Goal: Task Accomplishment & Management: Manage account settings

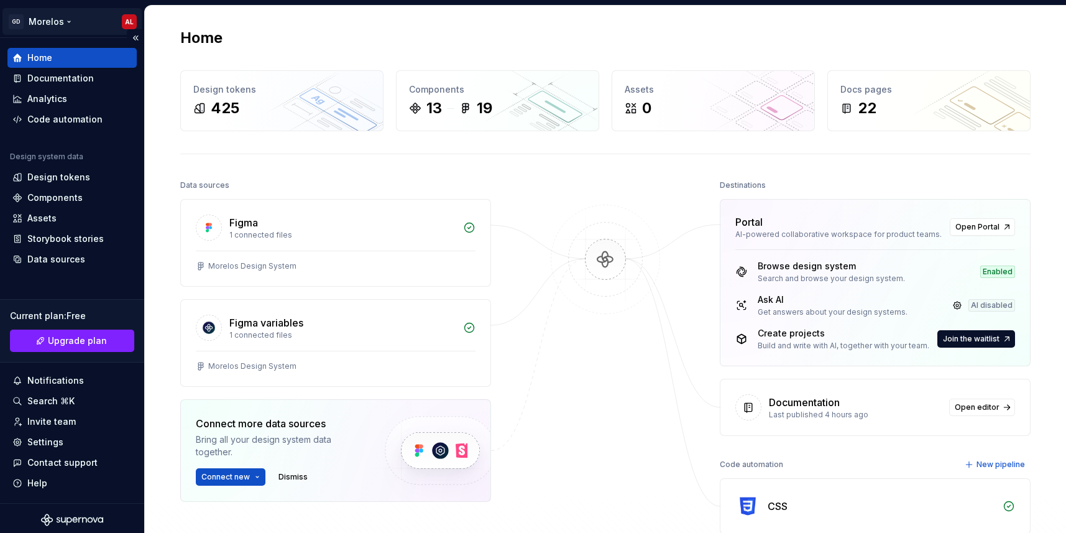
click at [124, 17] on html "GD Morelos AL Home Documentation Analytics Code automation Design system data D…" at bounding box center [533, 266] width 1066 height 533
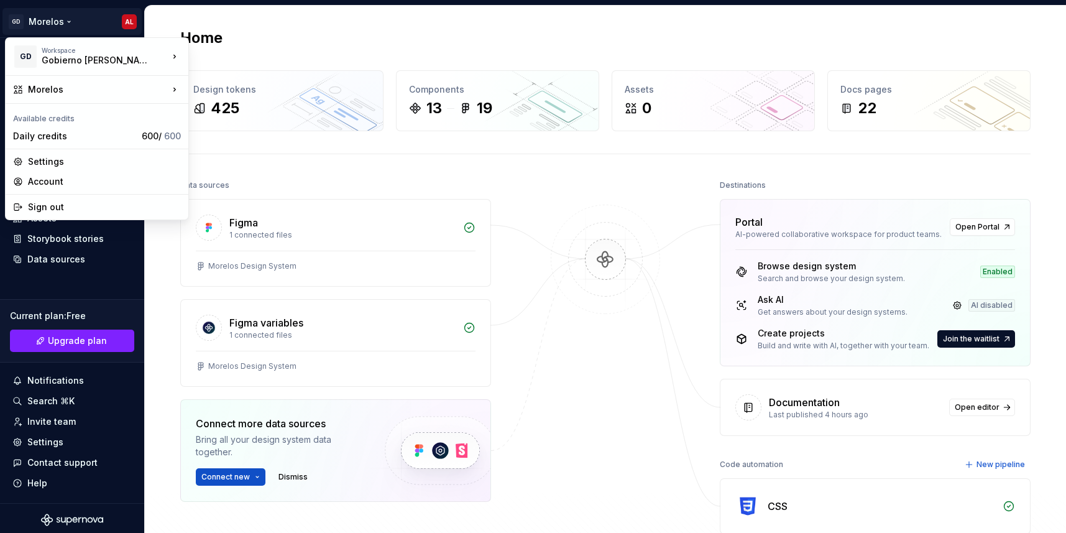
click at [258, 153] on html "GD Morelos AL Home Documentation Analytics Code automation Design system data D…" at bounding box center [533, 266] width 1066 height 533
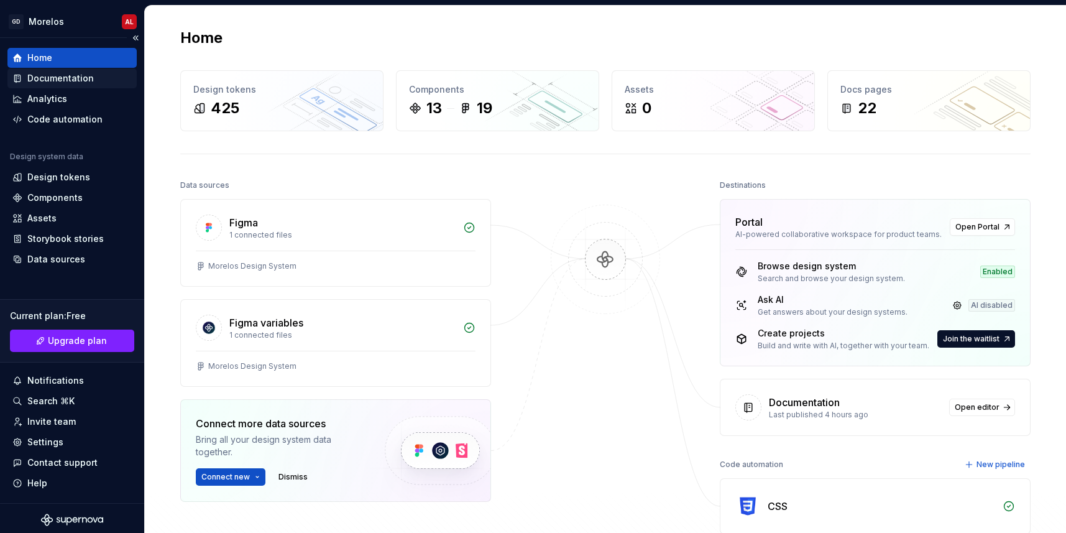
click at [96, 78] on div "Documentation" at bounding box center [71, 78] width 119 height 12
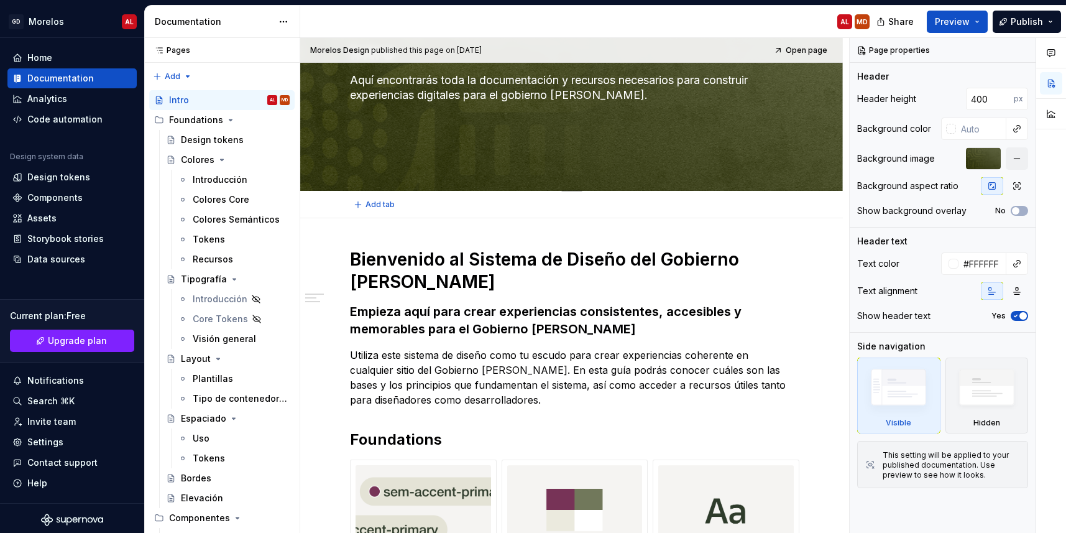
type textarea "*"
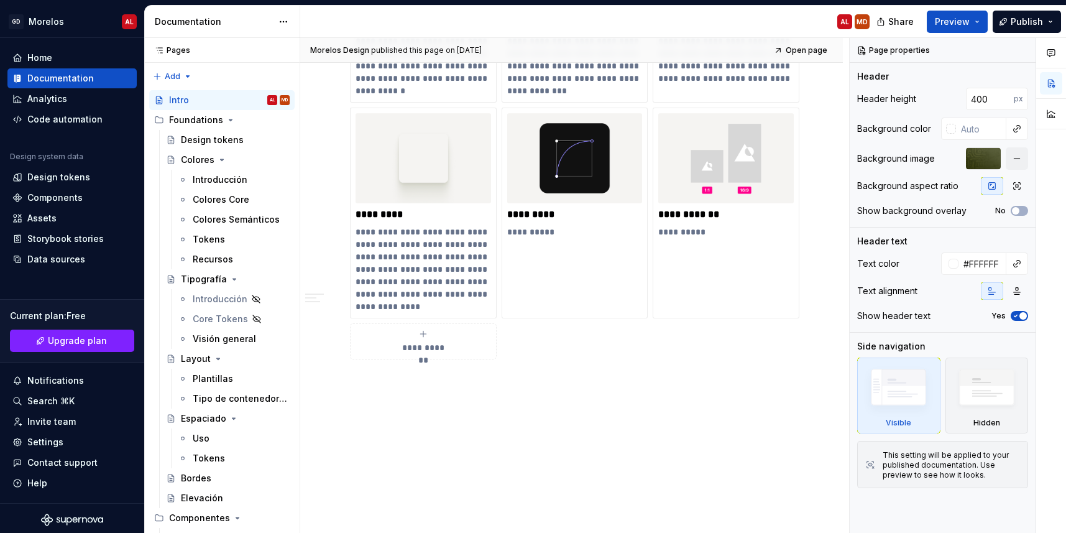
scroll to position [855, 0]
click at [78, 418] on div "Invite team" at bounding box center [71, 421] width 119 height 12
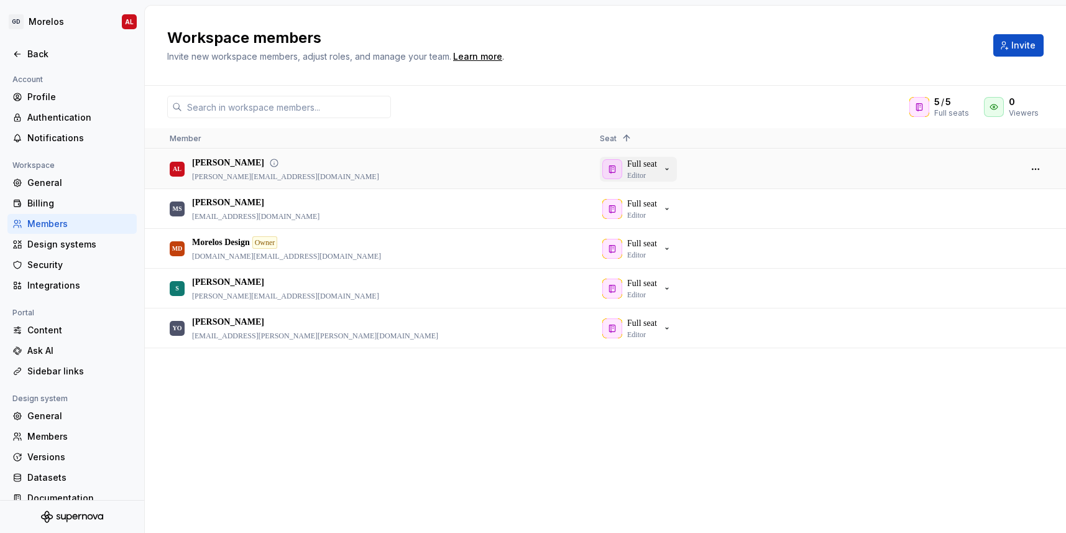
click at [672, 175] on div "Full seat Editor" at bounding box center [637, 169] width 70 height 22
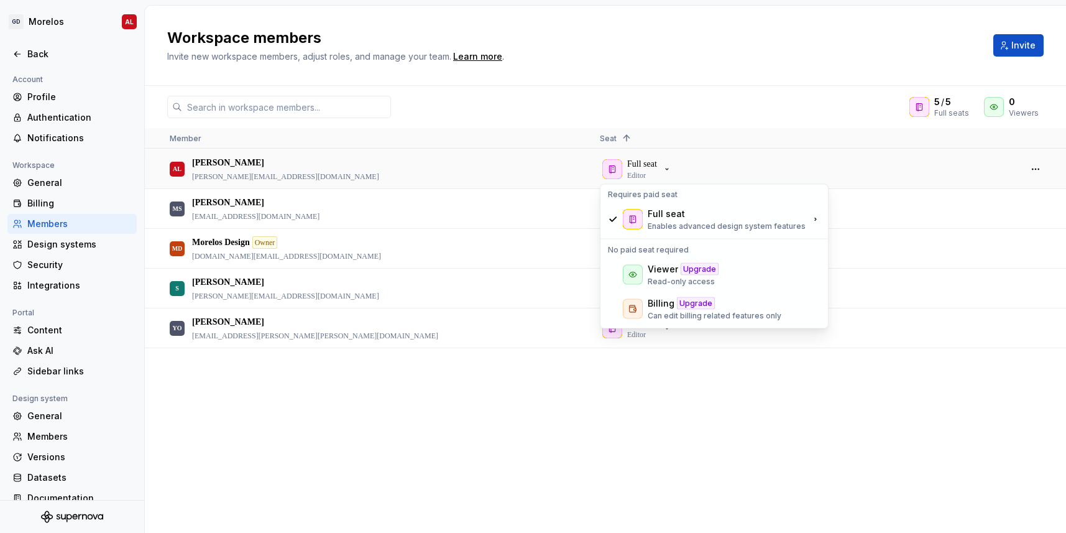
click at [599, 388] on div "AL Alvaro Liniers alvaro.liniers@flat26.com Full seat Editor MS Mauricio Salgad…" at bounding box center [605, 340] width 921 height 383
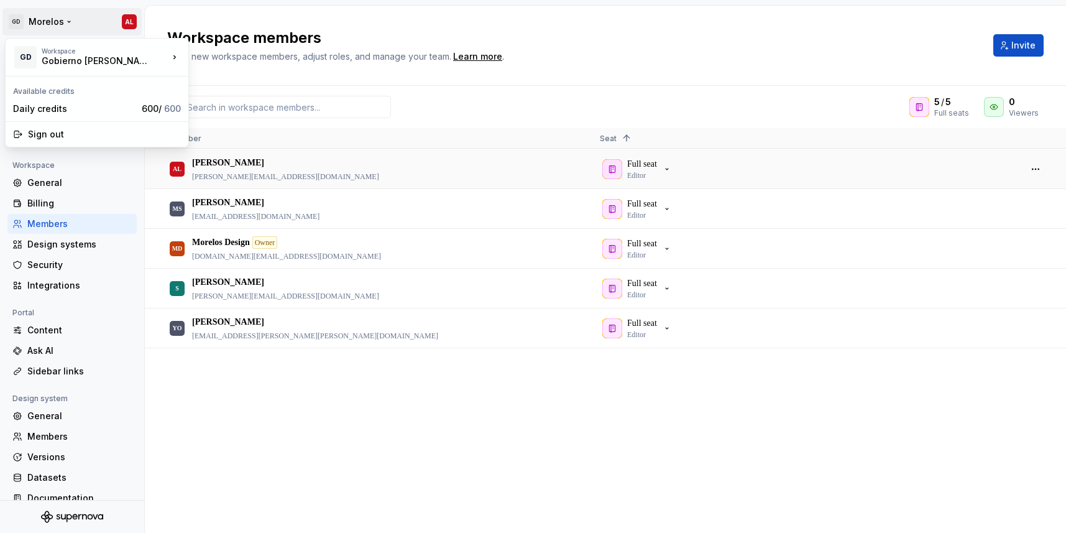
click at [64, 23] on html "GD Morelos AL Back Account Profile Authentication Notifications Workspace Gener…" at bounding box center [533, 266] width 1066 height 533
click at [61, 114] on div "Daily credits" at bounding box center [75, 109] width 124 height 12
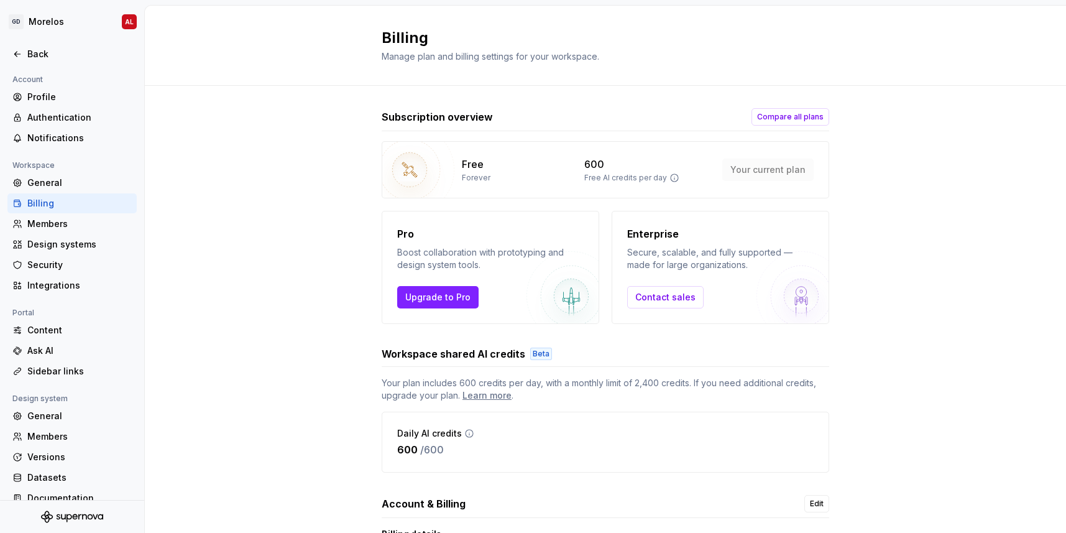
scroll to position [88, 0]
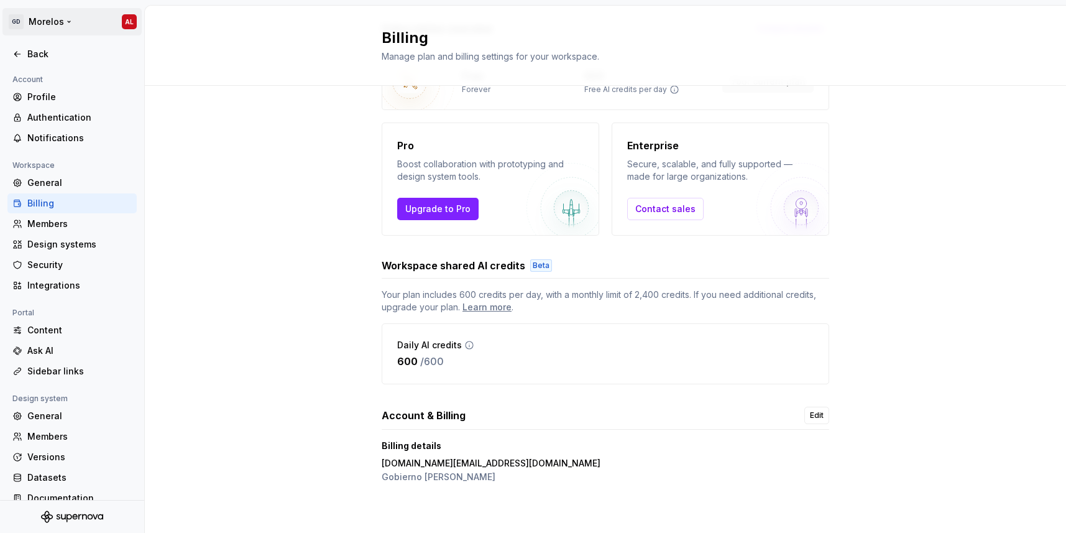
click at [26, 24] on html "GD Morelos AL Back Account Profile Authentication Notifications Workspace Gener…" at bounding box center [533, 266] width 1066 height 533
click at [60, 136] on div "Sign out" at bounding box center [104, 134] width 153 height 12
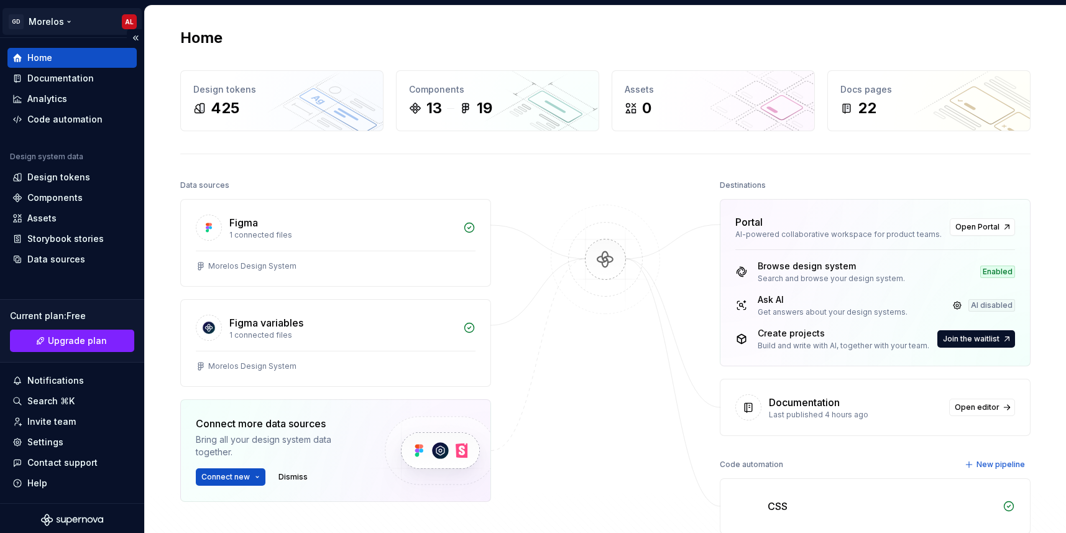
click at [72, 21] on html "GD Morelos AL Home Documentation Analytics Code automation Design system data D…" at bounding box center [533, 266] width 1066 height 533
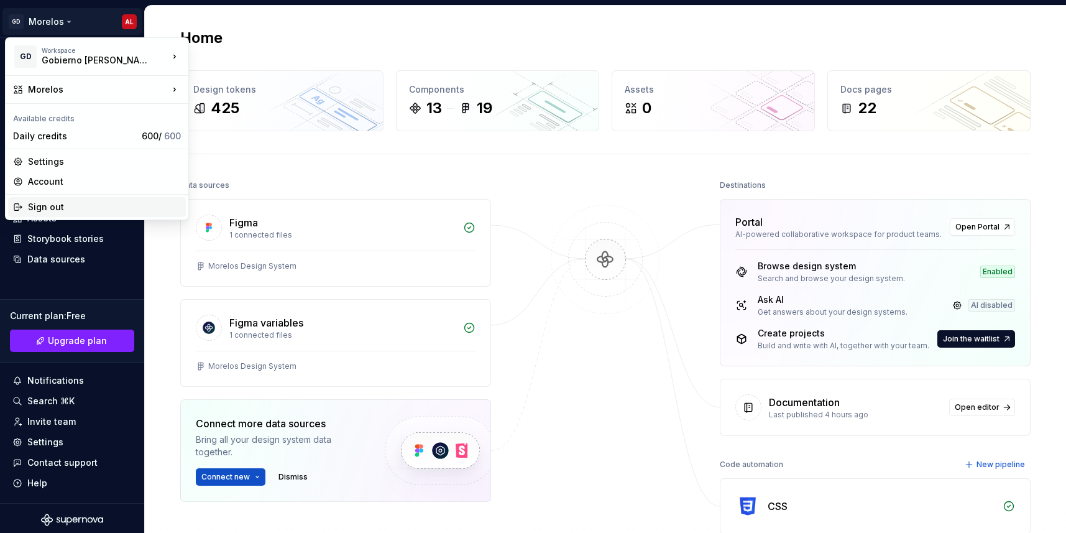
click at [93, 206] on div "Sign out" at bounding box center [104, 207] width 153 height 12
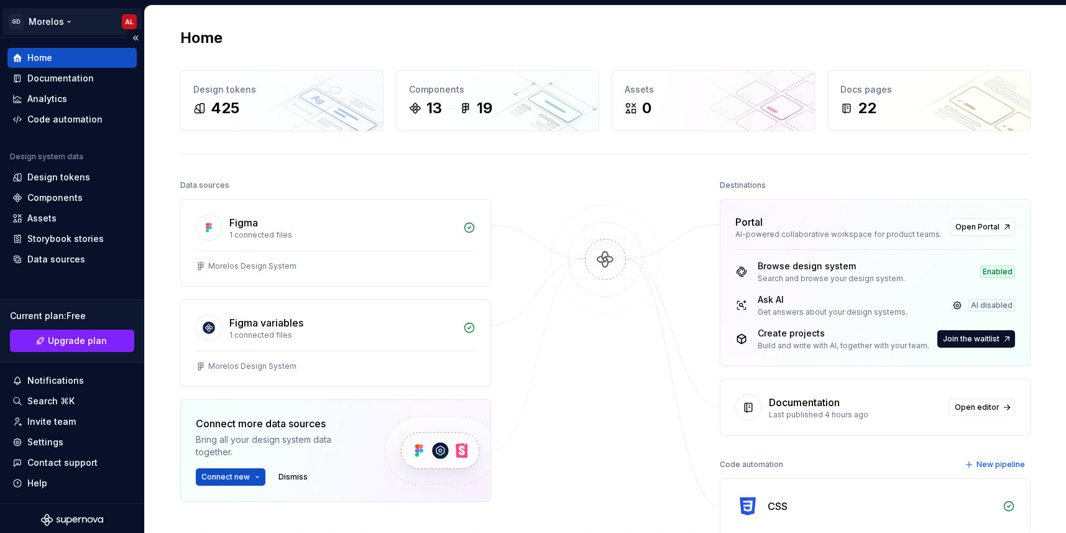
click at [70, 18] on html "[PERSON_NAME] AL Home Documentation Analytics Code automation Design system dat…" at bounding box center [533, 266] width 1066 height 533
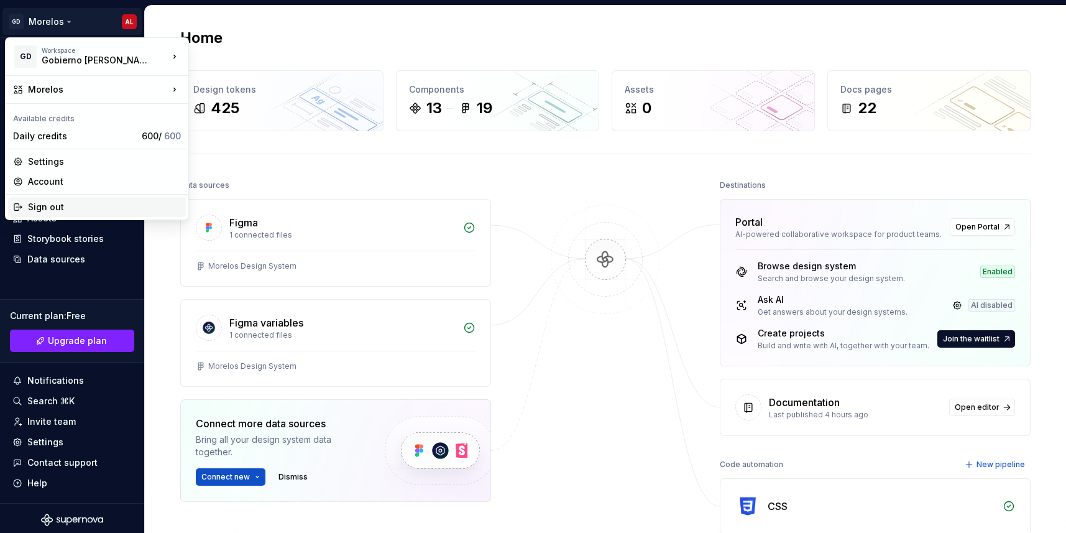
click at [91, 201] on div "Sign out" at bounding box center [104, 207] width 153 height 12
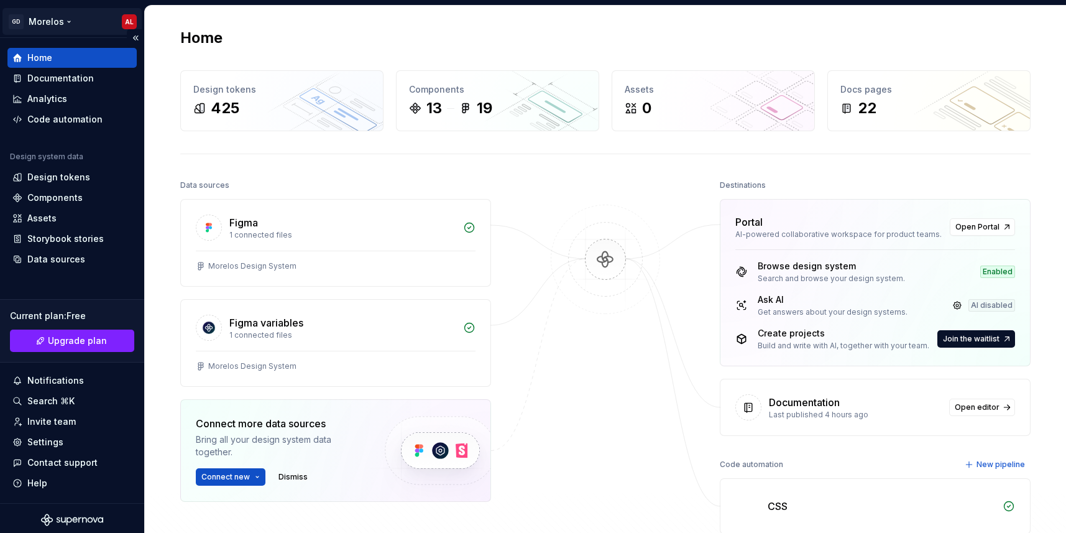
click at [50, 21] on html "[PERSON_NAME] AL Home Documentation Analytics Code automation Design system dat…" at bounding box center [533, 266] width 1066 height 533
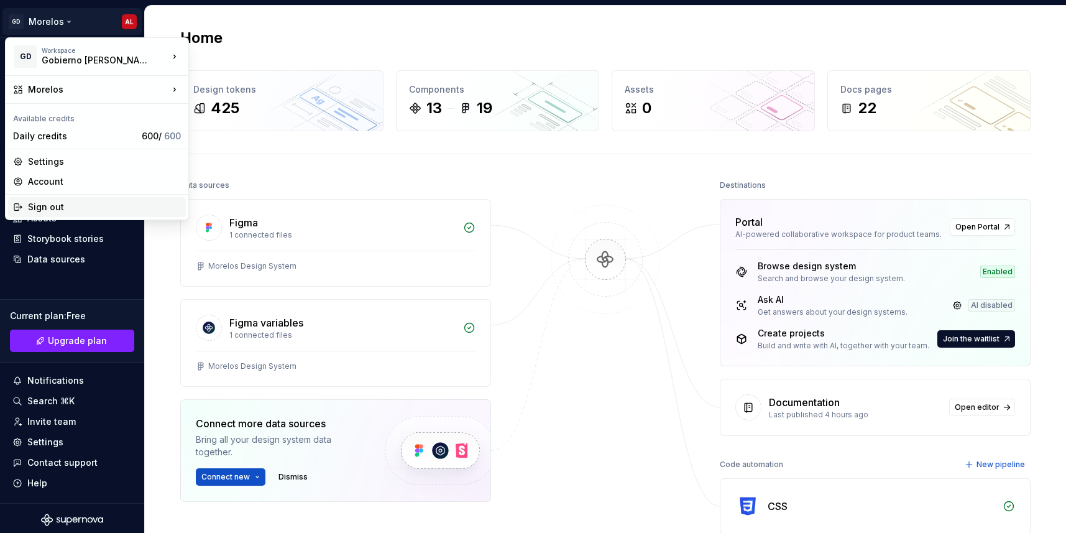
click at [75, 203] on div "Sign out" at bounding box center [104, 207] width 153 height 12
